Goal: Information Seeking & Learning: Learn about a topic

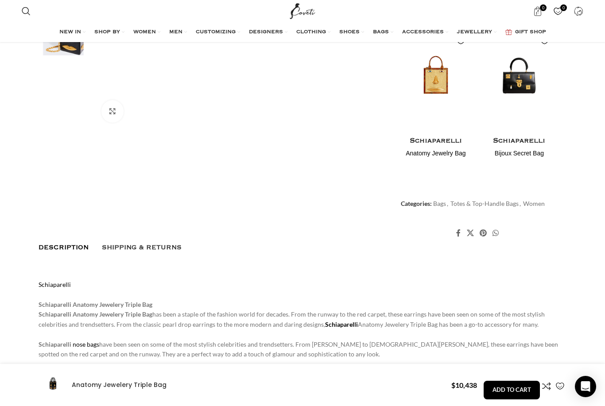
scroll to position [0, 93]
click at [68, 244] on span "Description" at bounding box center [64, 247] width 50 height 7
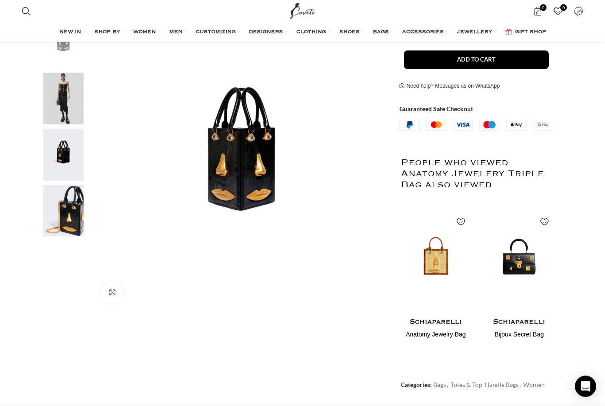
scroll to position [170, 0]
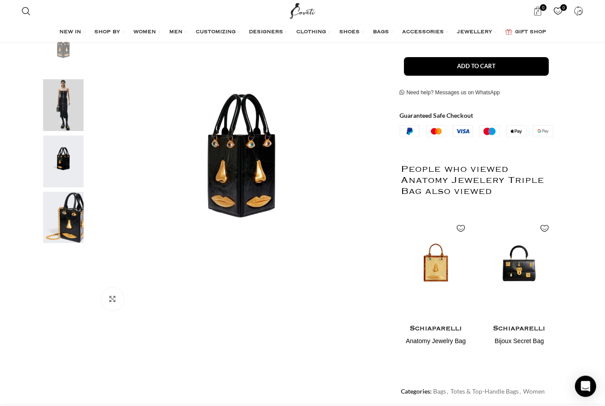
click at [74, 227] on img "4 / 4" at bounding box center [63, 218] width 54 height 52
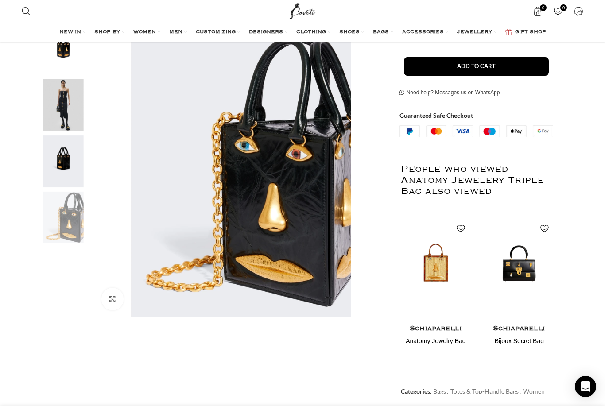
scroll to position [0, 373]
click at [73, 107] on img "2 / 4" at bounding box center [63, 105] width 54 height 52
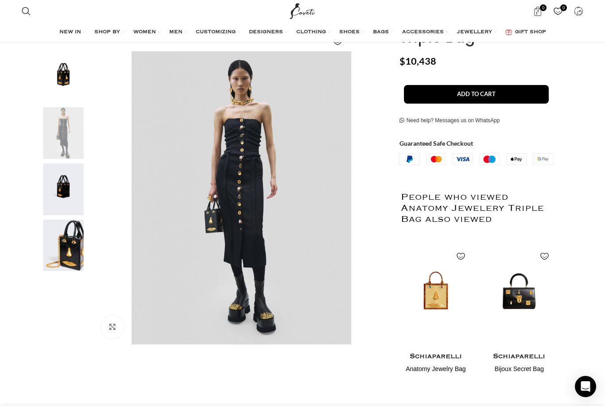
scroll to position [144, 0]
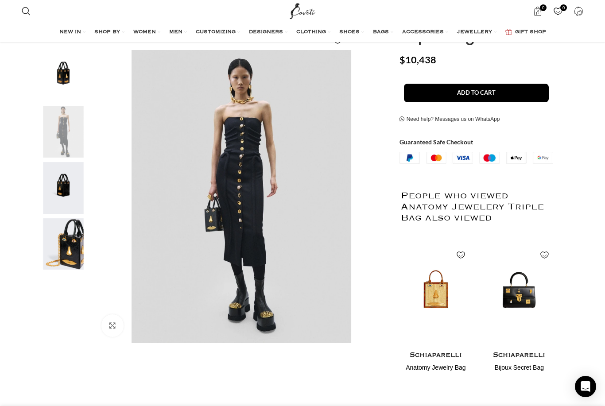
click at [255, 203] on img "2 / 4" at bounding box center [242, 197] width 294 height 294
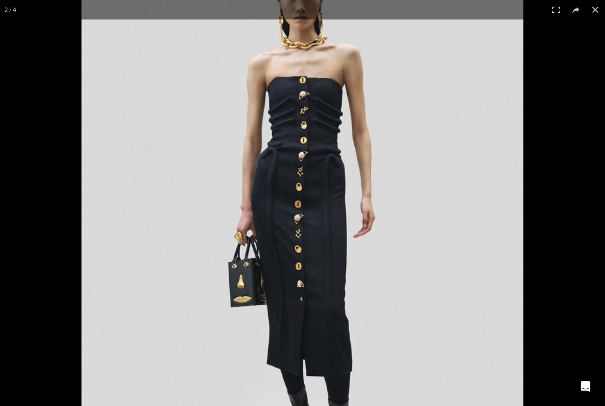
scroll to position [0, 466]
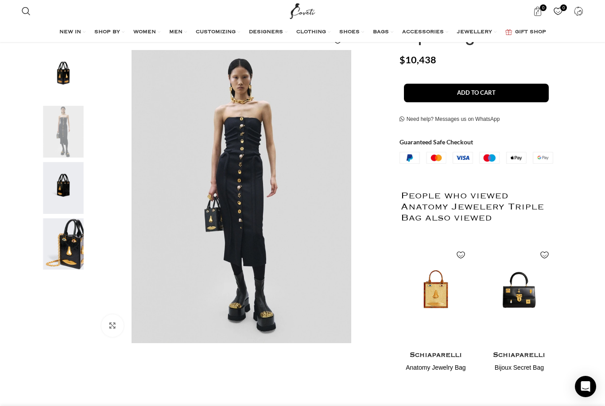
click at [66, 197] on img "3 / 4" at bounding box center [63, 188] width 54 height 52
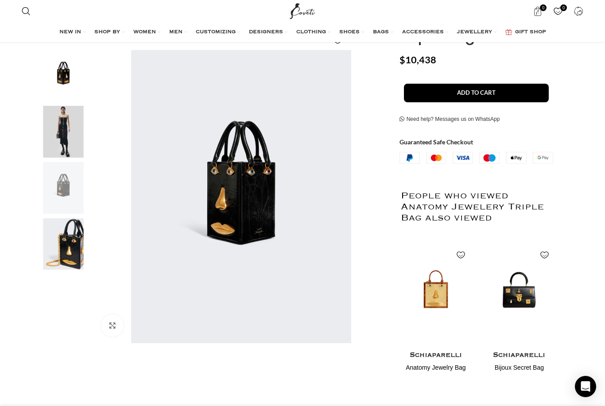
scroll to position [0, 559]
click at [70, 248] on img "4 / 4" at bounding box center [63, 244] width 54 height 52
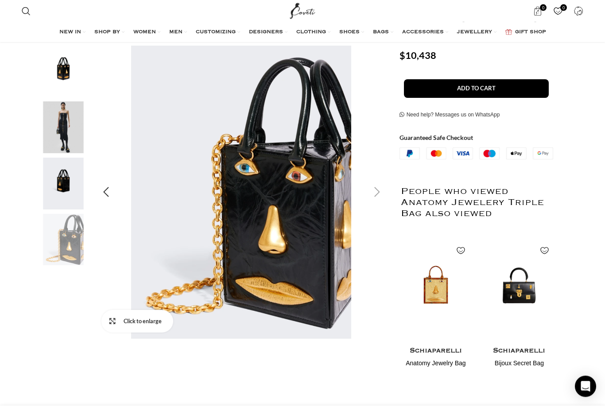
scroll to position [148, 0]
click at [116, 323] on link "Click to enlarge" at bounding box center [137, 321] width 72 height 22
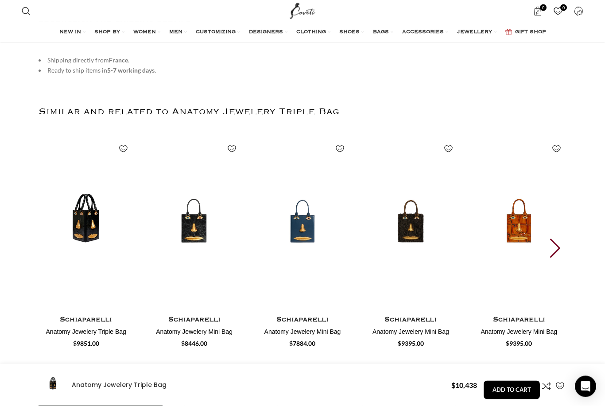
scroll to position [1220, 0]
click at [92, 313] on img "1 / 30" at bounding box center [86, 401] width 95 height 177
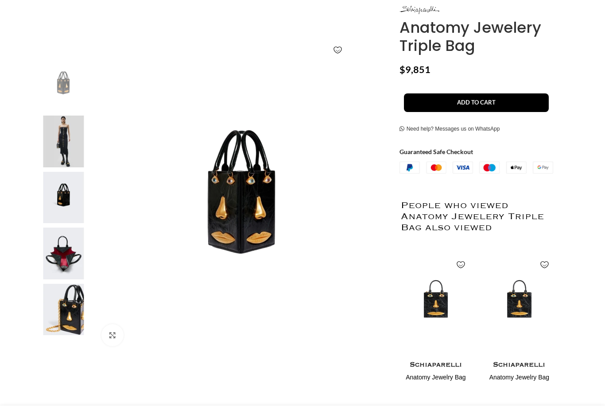
scroll to position [156, 0]
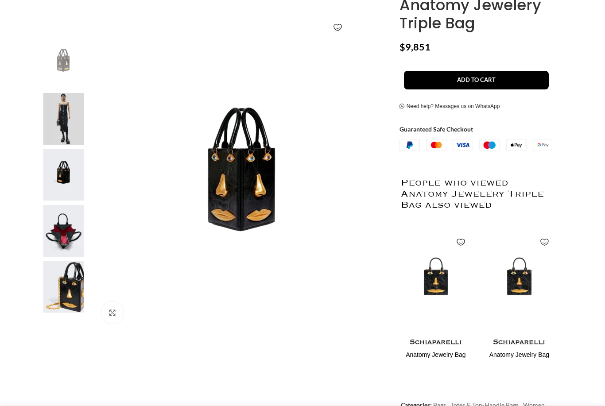
click at [67, 237] on img at bounding box center [63, 231] width 54 height 52
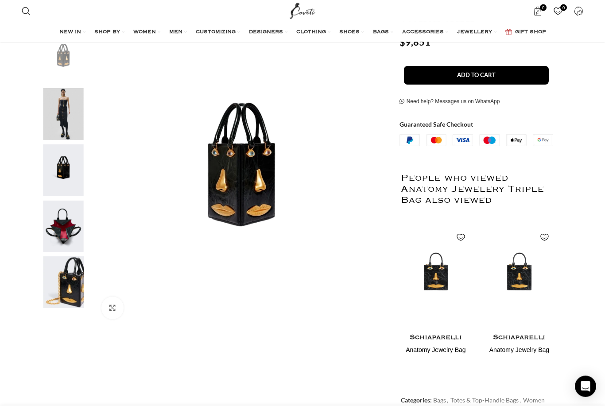
scroll to position [162, 0]
click at [68, 229] on img "4 / 5" at bounding box center [63, 227] width 54 height 52
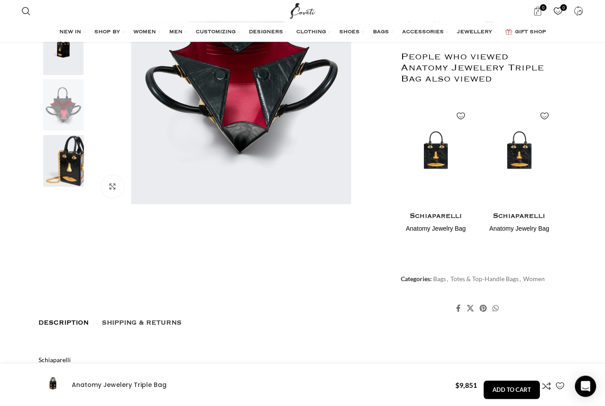
scroll to position [280, 0]
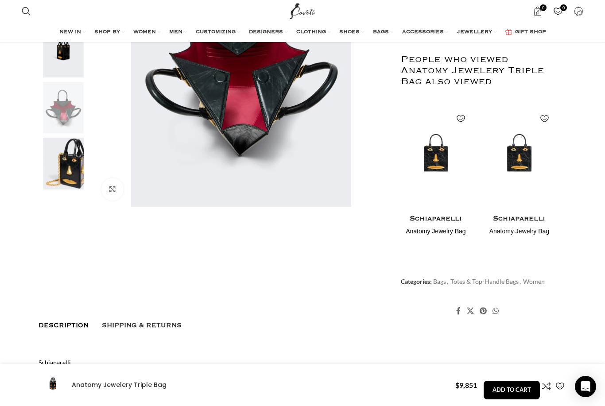
click at [70, 168] on img "5 / 5" at bounding box center [63, 164] width 54 height 52
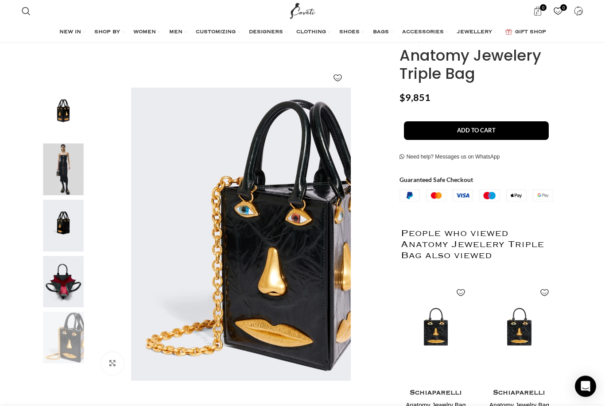
scroll to position [0, 0]
